Goal: Find specific page/section: Find specific page/section

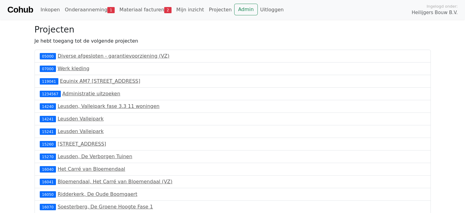
click at [443, 145] on body "Cohub Inkopen Onderaanneming 1 Materiaal facturen 2 Mijn inzicht Projecten Admi…" at bounding box center [232, 181] width 465 height 363
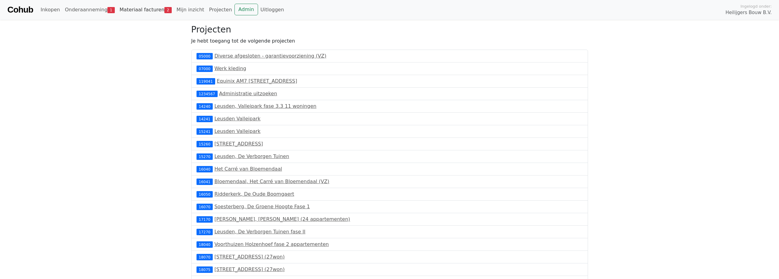
click at [137, 8] on link "Materiaal facturen 2" at bounding box center [145, 10] width 57 height 12
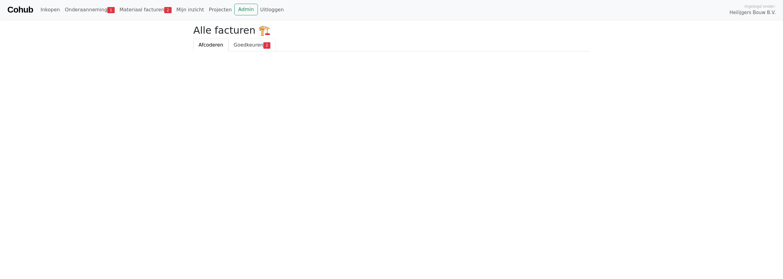
click at [256, 46] on span "Goedkeuren" at bounding box center [249, 45] width 30 height 6
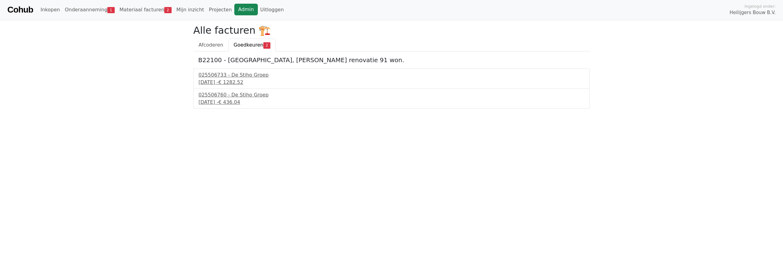
click at [234, 11] on link "Admin" at bounding box center [246, 10] width 24 height 12
